Goal: Find specific page/section: Find specific page/section

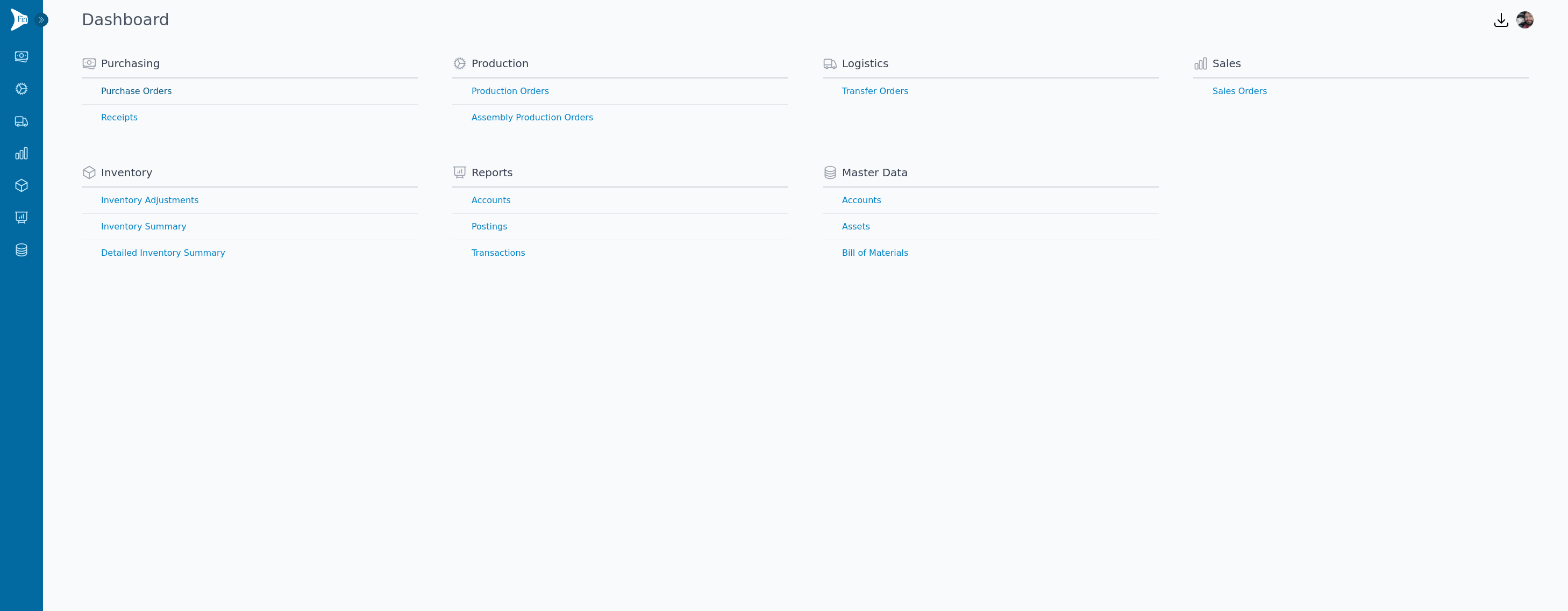
click at [159, 88] on link "Purchase Orders" at bounding box center [250, 91] width 336 height 26
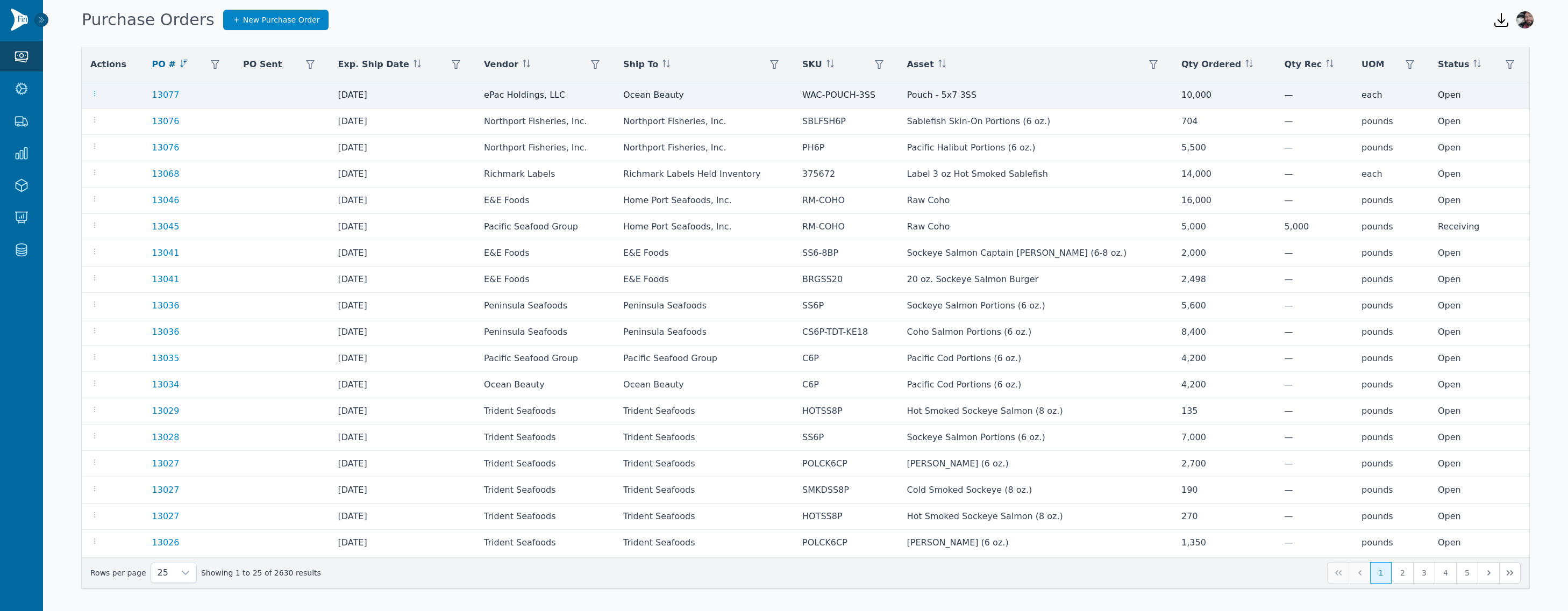
click at [94, 92] on icon "button" at bounding box center [94, 94] width 9 height 9
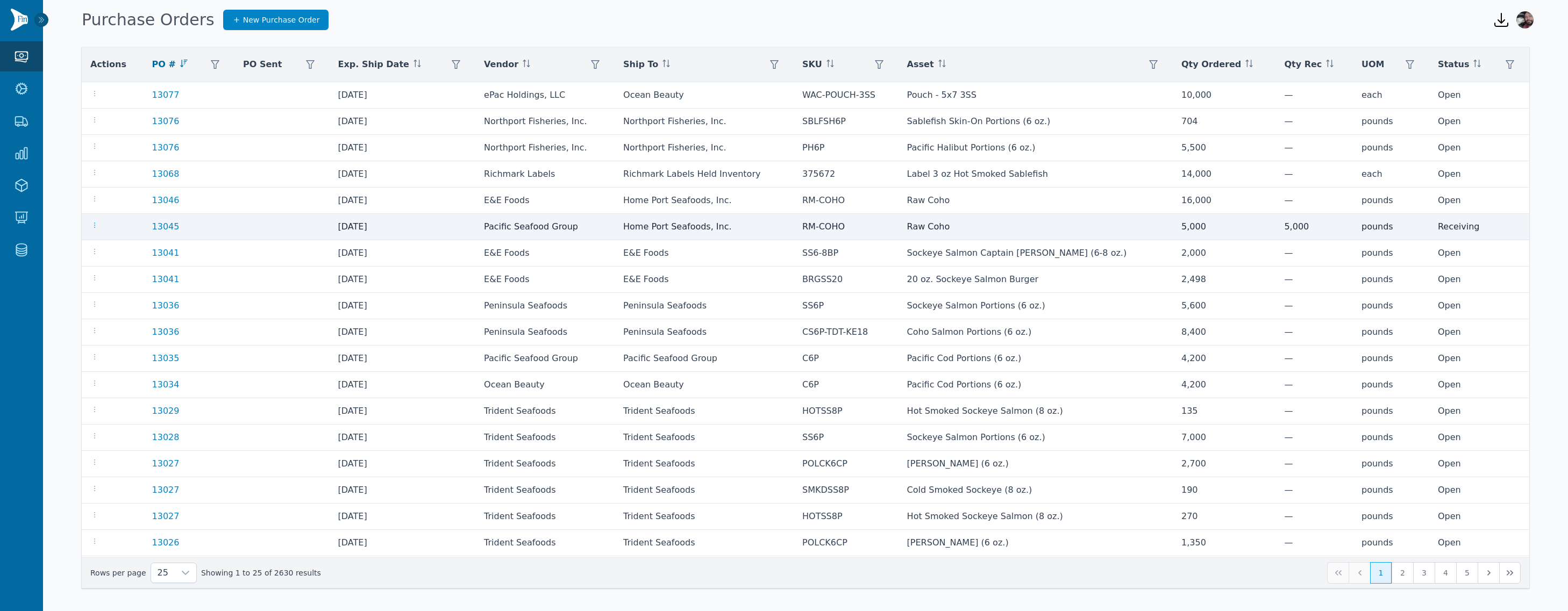
click at [94, 222] on icon "button" at bounding box center [94, 225] width 9 height 9
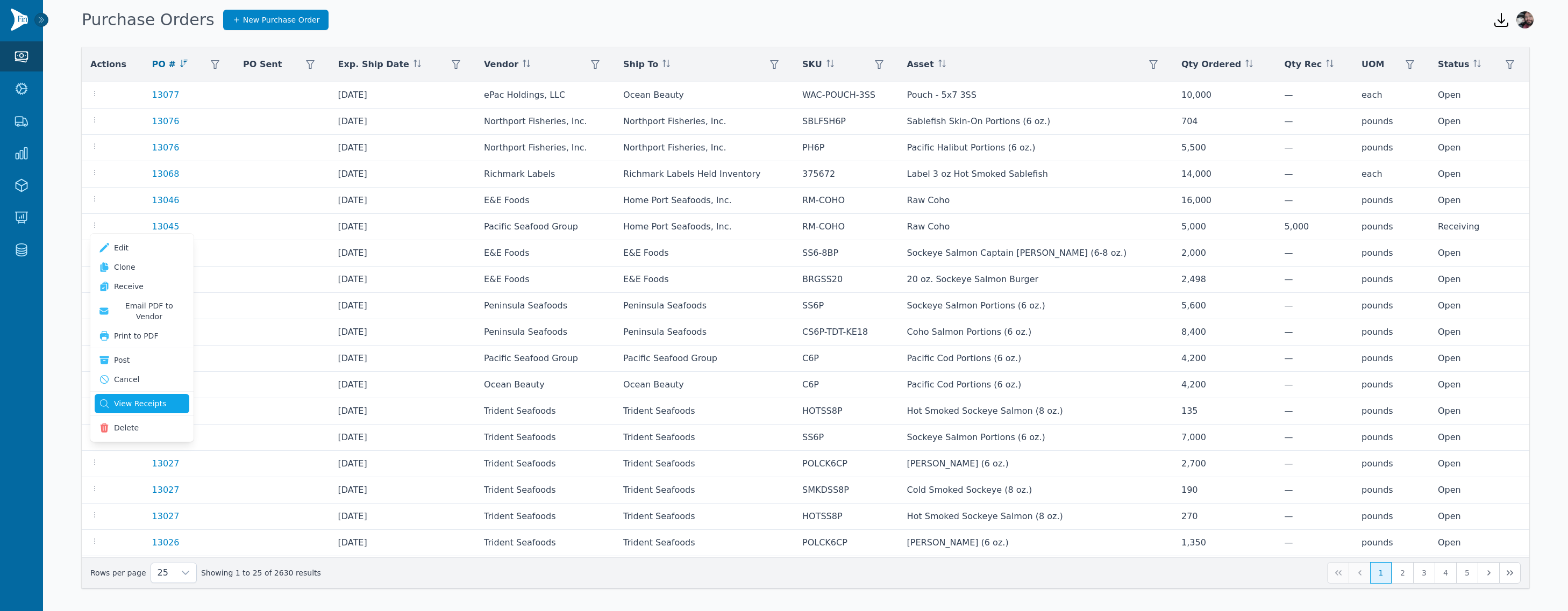
click at [136, 394] on link "View Receipts" at bounding box center [141, 404] width 94 height 19
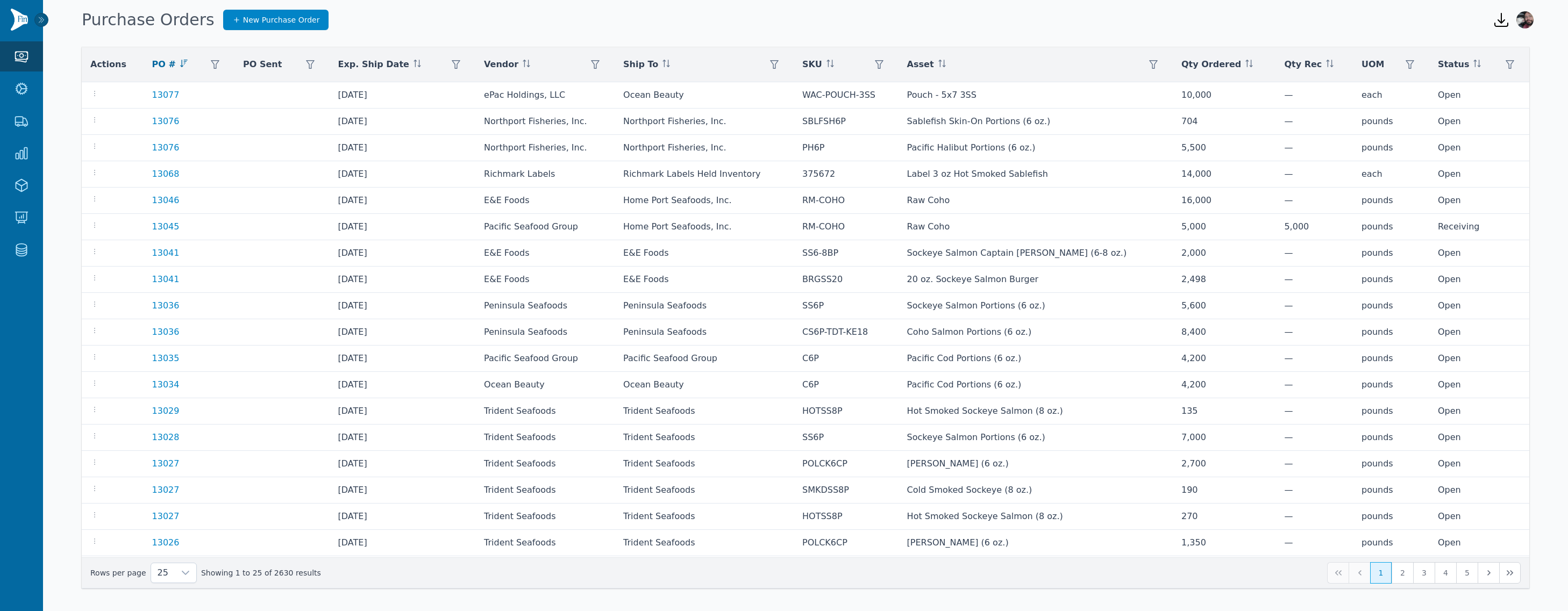
click at [369, 16] on div "Purchase Orders New Purchase Order" at bounding box center [779, 20] width 1402 height 29
